Goal: Information Seeking & Learning: Learn about a topic

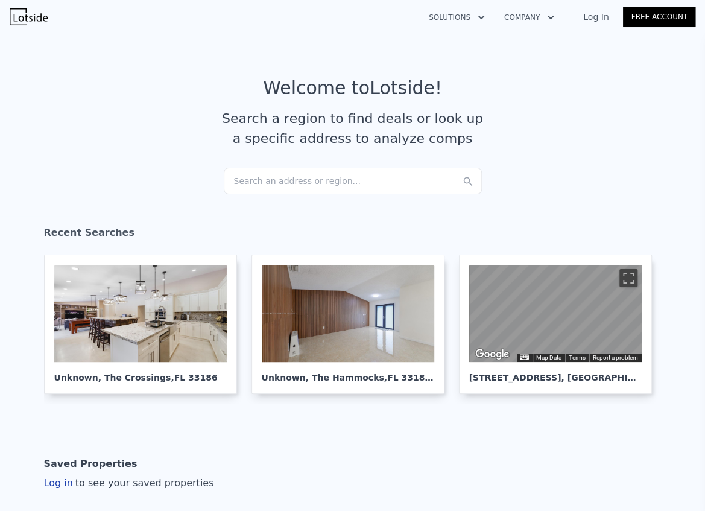
click at [355, 187] on div "Search an address or region..." at bounding box center [353, 181] width 258 height 27
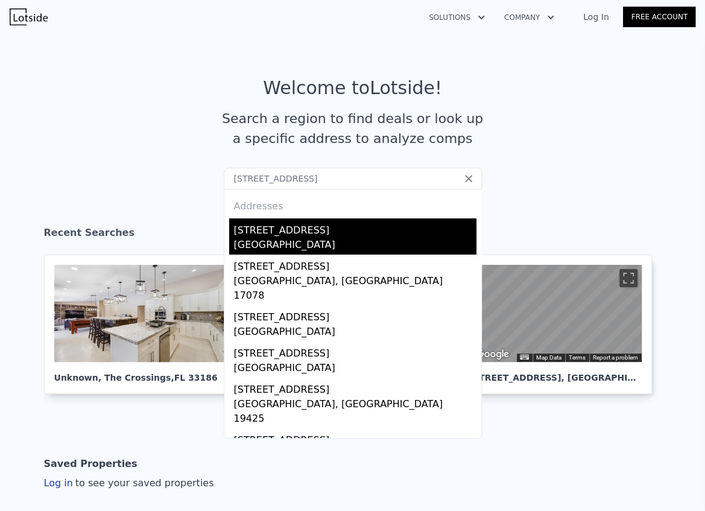
type input "[STREET_ADDRESS]"
click at [292, 238] on div "[GEOGRAPHIC_DATA]" at bounding box center [355, 246] width 242 height 17
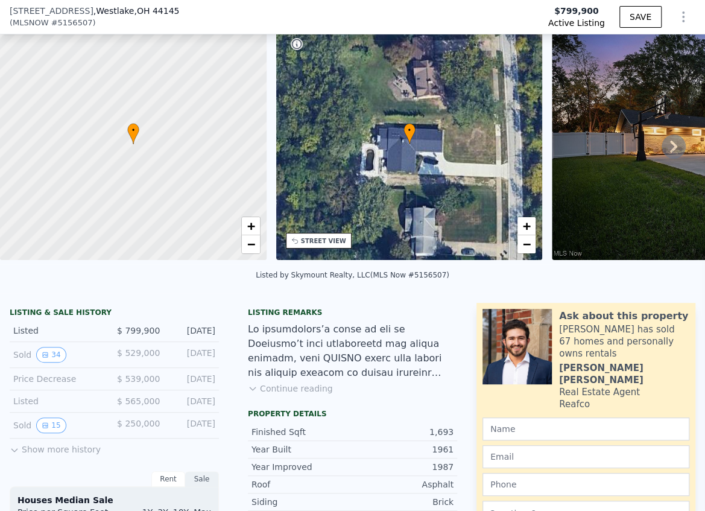
scroll to position [63, 0]
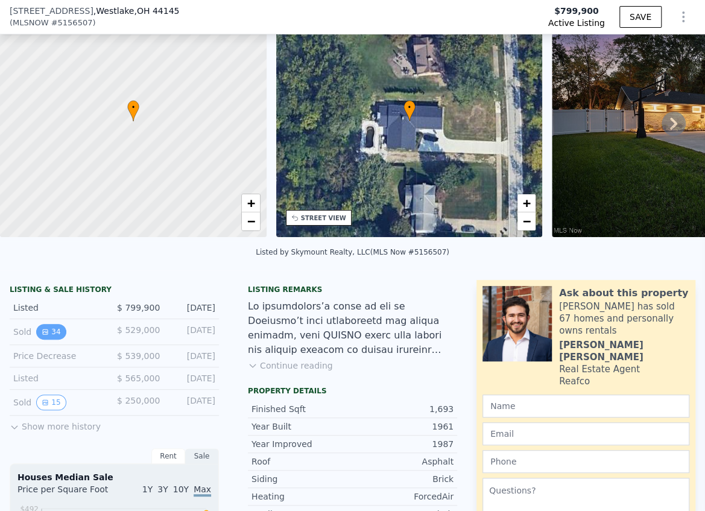
click at [49, 335] on button "34" at bounding box center [51, 332] width 30 height 16
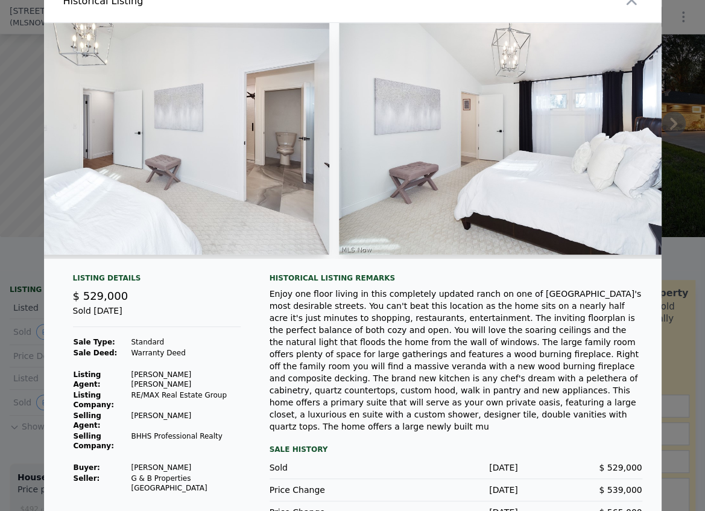
scroll to position [31, 0]
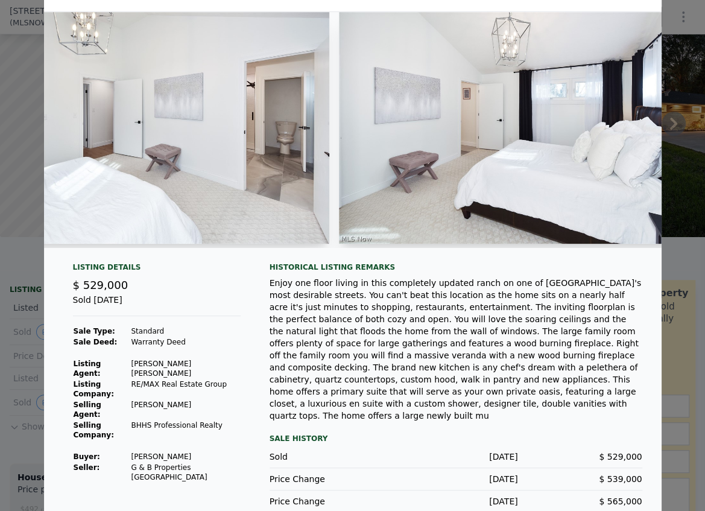
click at [320, 332] on div "Enjoy one floor living in this completely updated ranch on one of [GEOGRAPHIC_D…" at bounding box center [456, 349] width 373 height 145
click at [16, 292] on div at bounding box center [352, 255] width 705 height 511
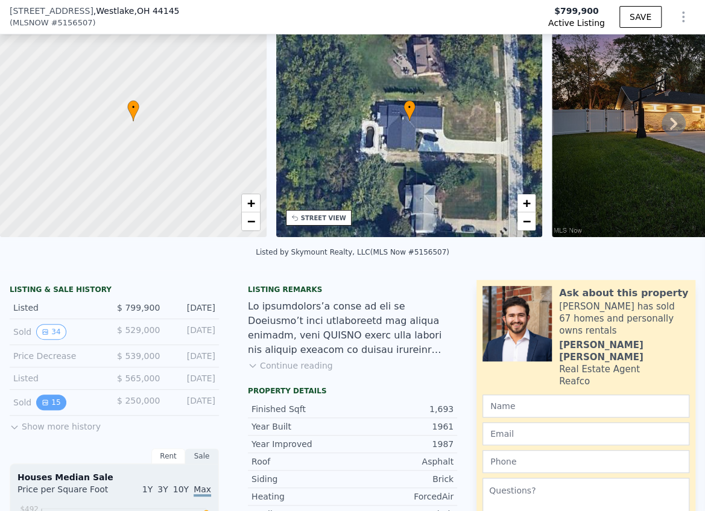
click at [49, 407] on button "15" at bounding box center [51, 402] width 30 height 16
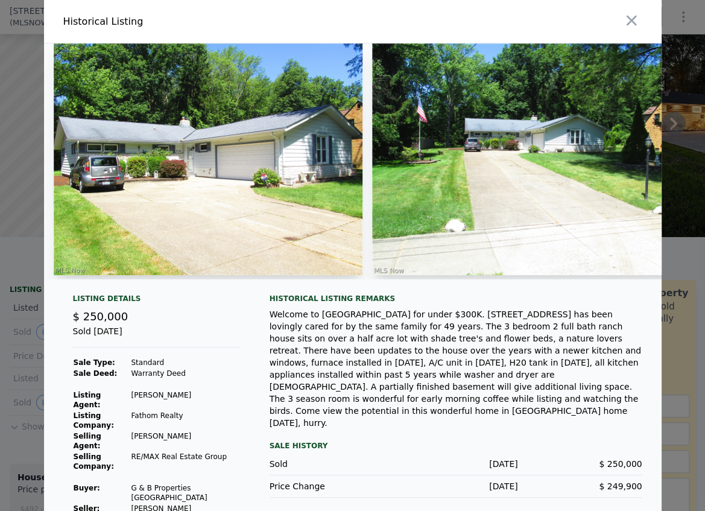
click at [28, 314] on div at bounding box center [352, 255] width 705 height 511
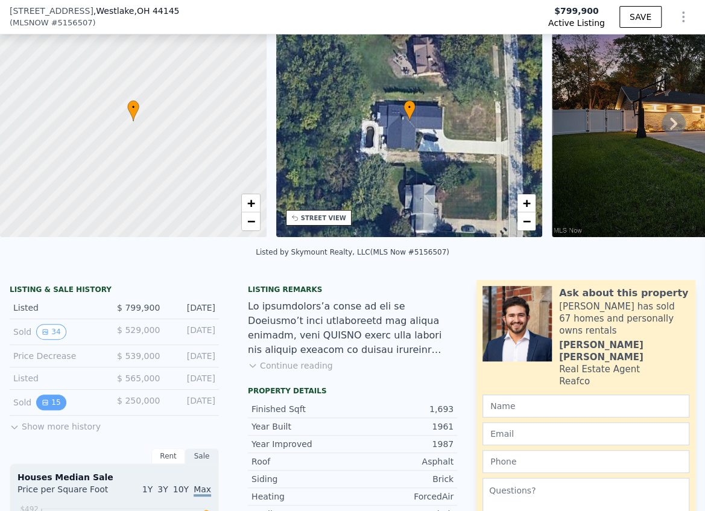
click at [43, 405] on icon "View historical data" at bounding box center [45, 402] width 5 height 5
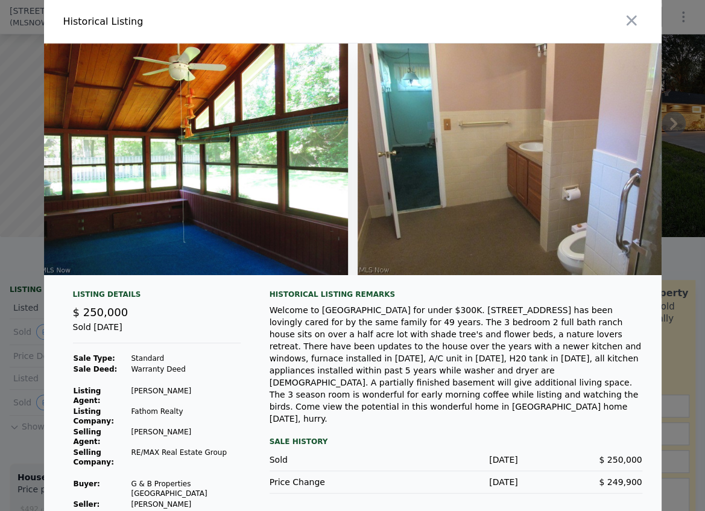
scroll to position [0, 4177]
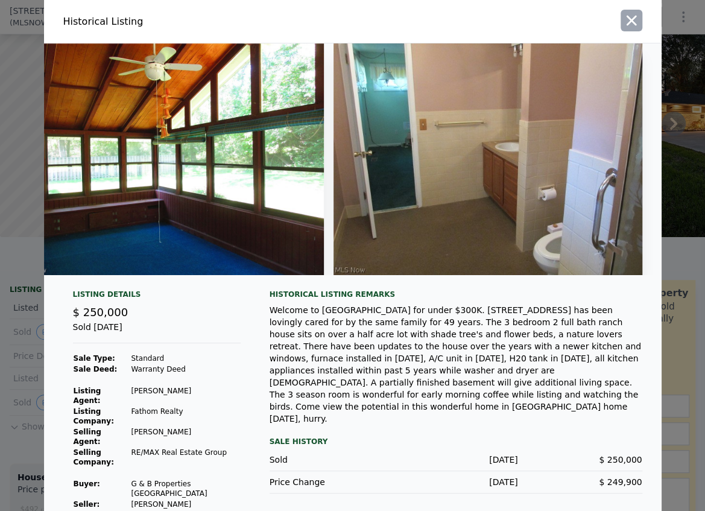
click at [637, 29] on icon "button" at bounding box center [631, 20] width 17 height 17
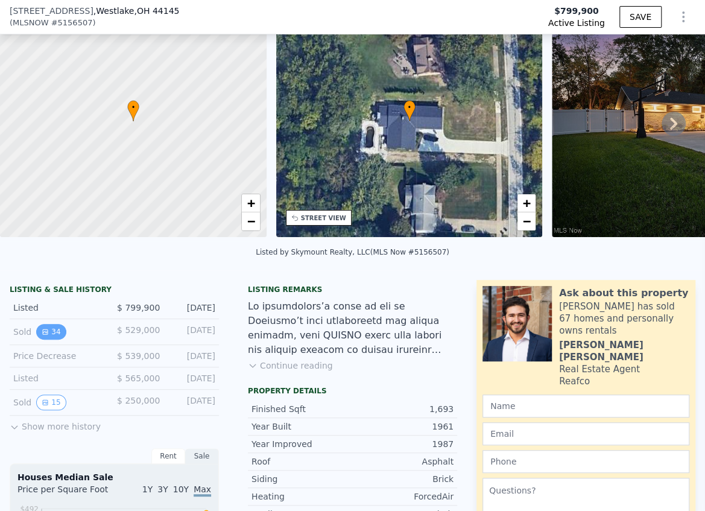
click at [60, 334] on button "34" at bounding box center [51, 332] width 30 height 16
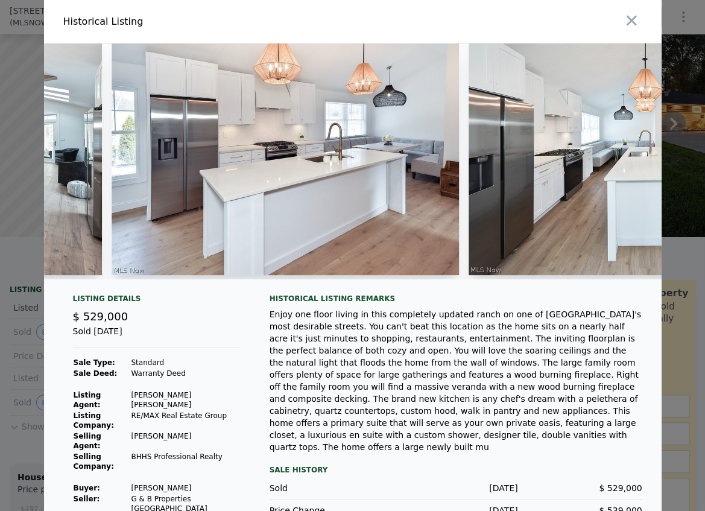
scroll to position [0, 3416]
